Goal: Task Accomplishment & Management: Manage account settings

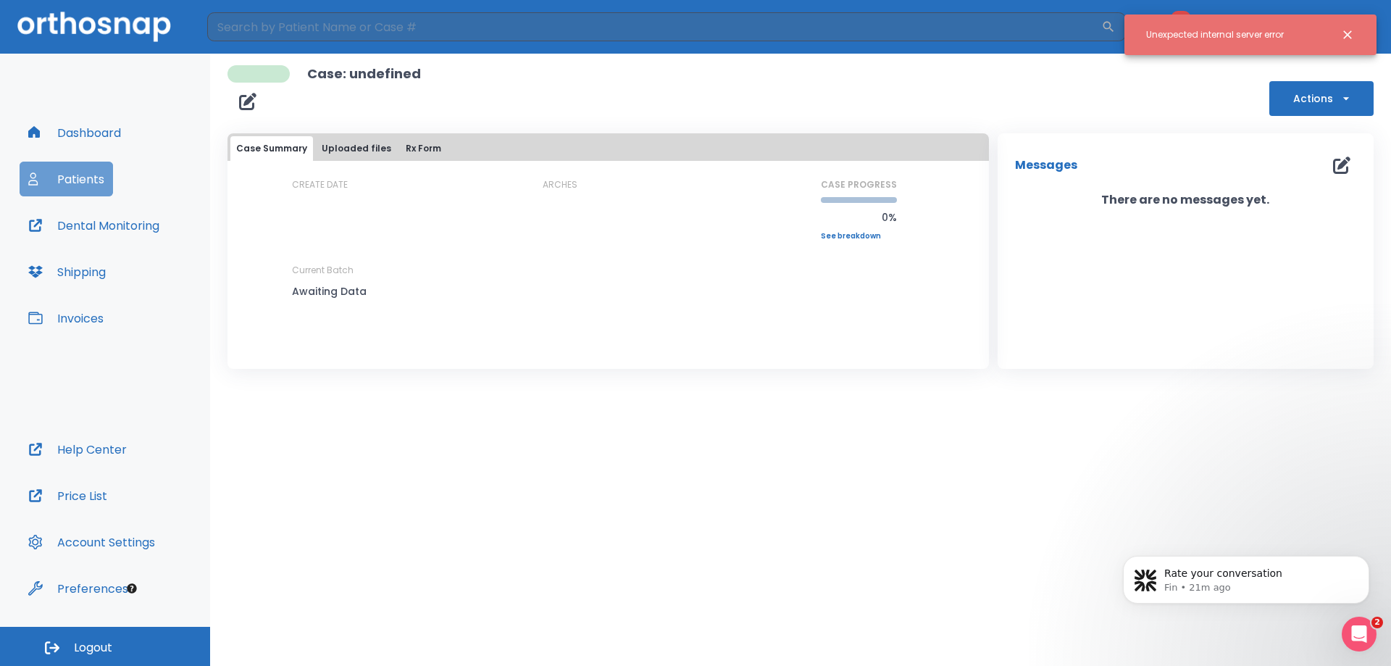
click at [86, 183] on button "Patients" at bounding box center [66, 179] width 93 height 35
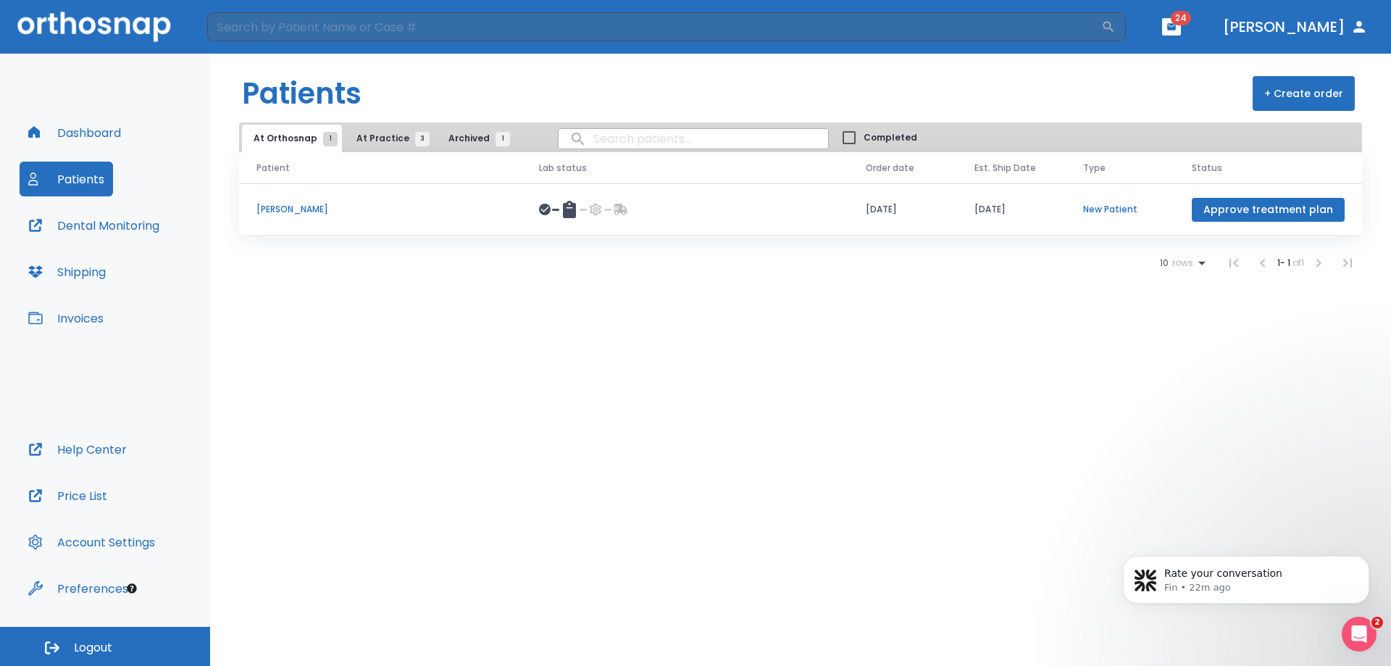
click at [1236, 207] on button "Approve treatment plan" at bounding box center [1268, 210] width 153 height 24
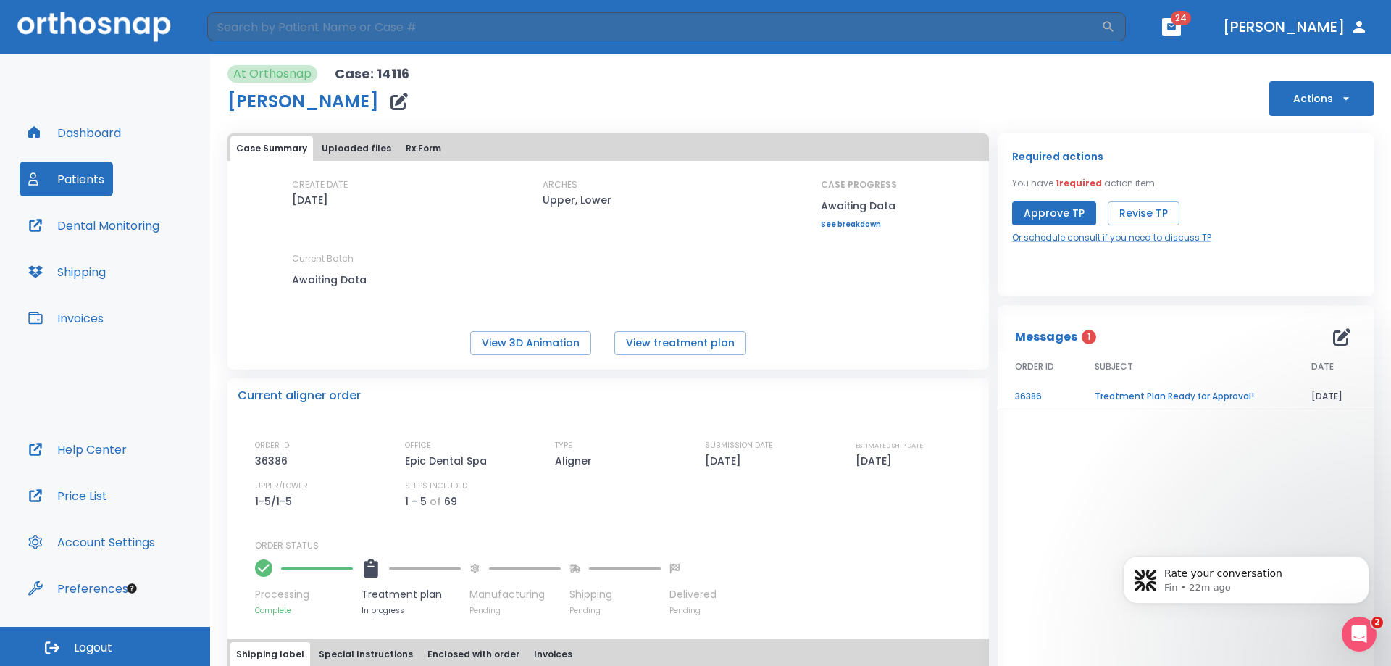
click at [1064, 214] on button "Approve TP" at bounding box center [1054, 213] width 84 height 24
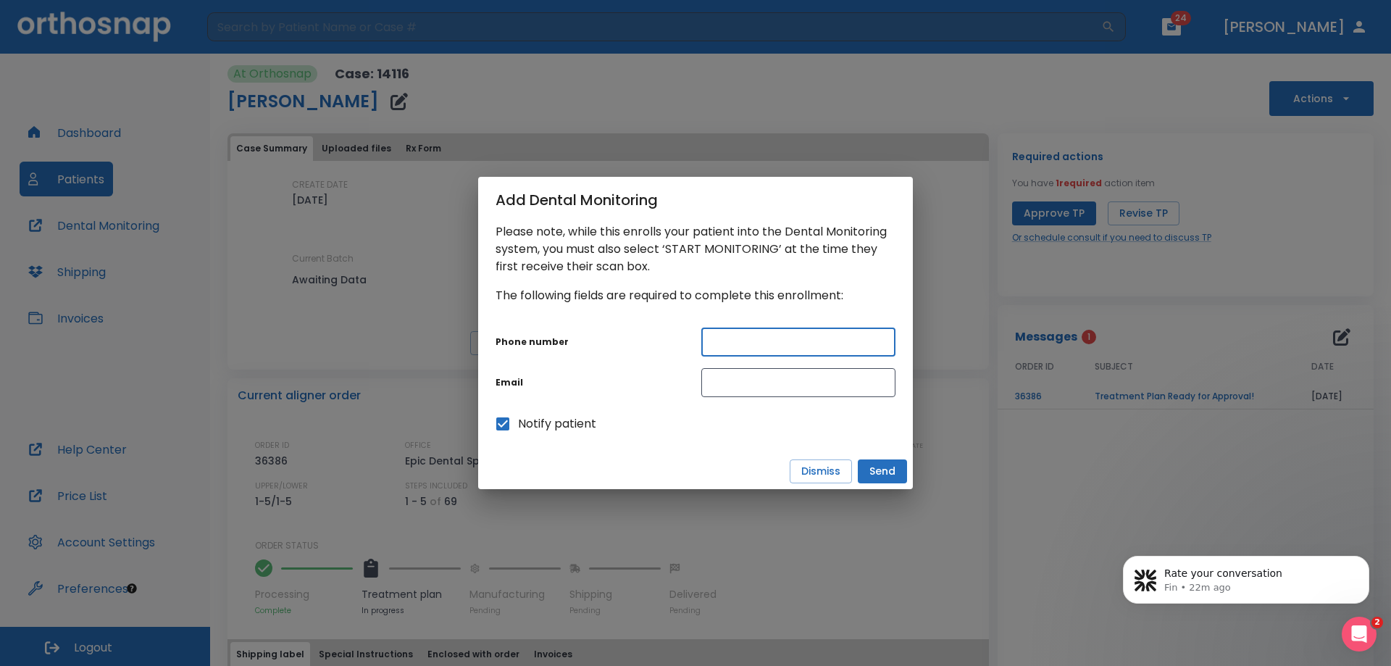
click at [760, 351] on input "text" at bounding box center [798, 341] width 194 height 29
click at [833, 480] on button "Dismiss" at bounding box center [821, 471] width 62 height 24
